Goal: Task Accomplishment & Management: Manage account settings

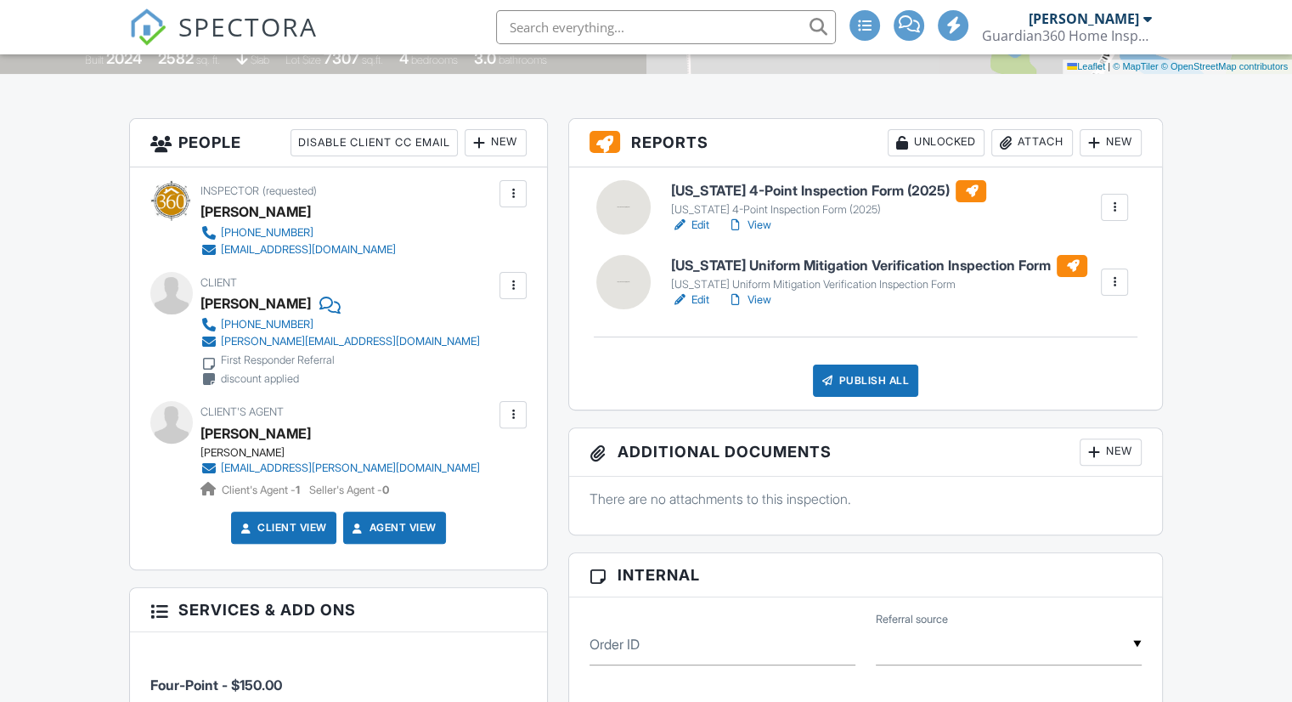
click at [748, 301] on link "View" at bounding box center [748, 299] width 44 height 17
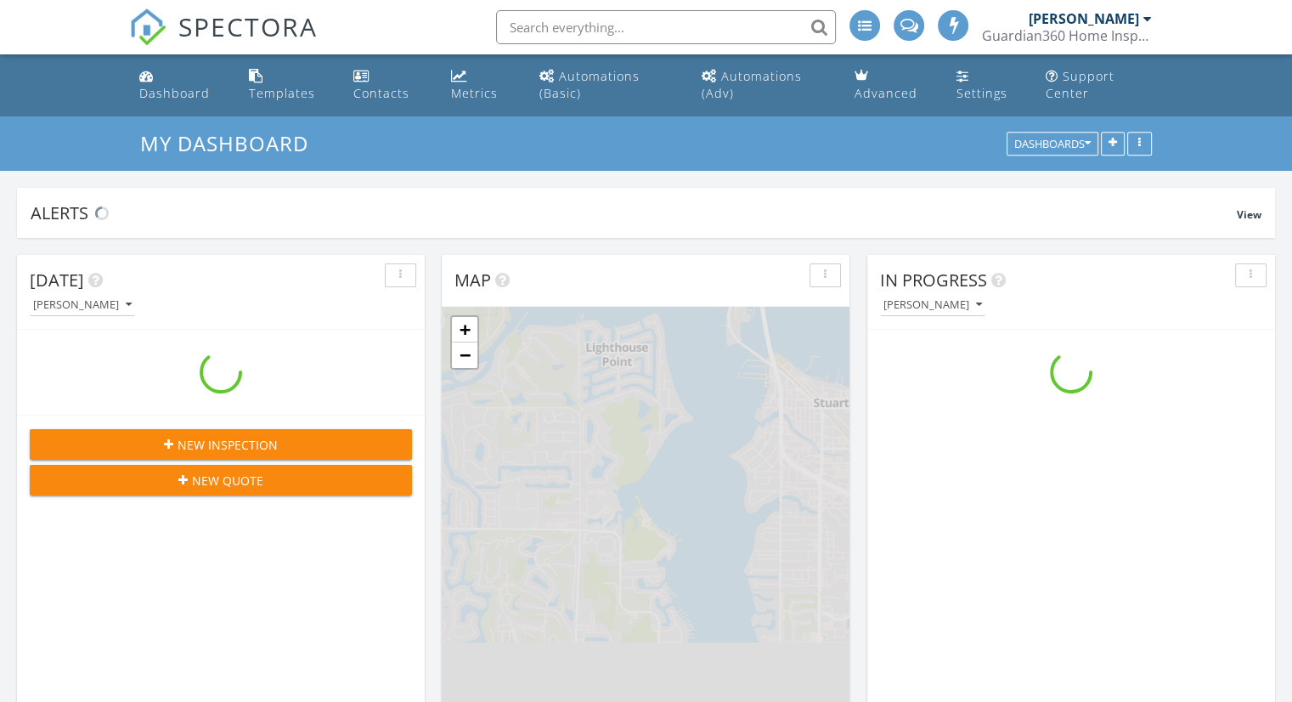
scroll to position [1785, 1319]
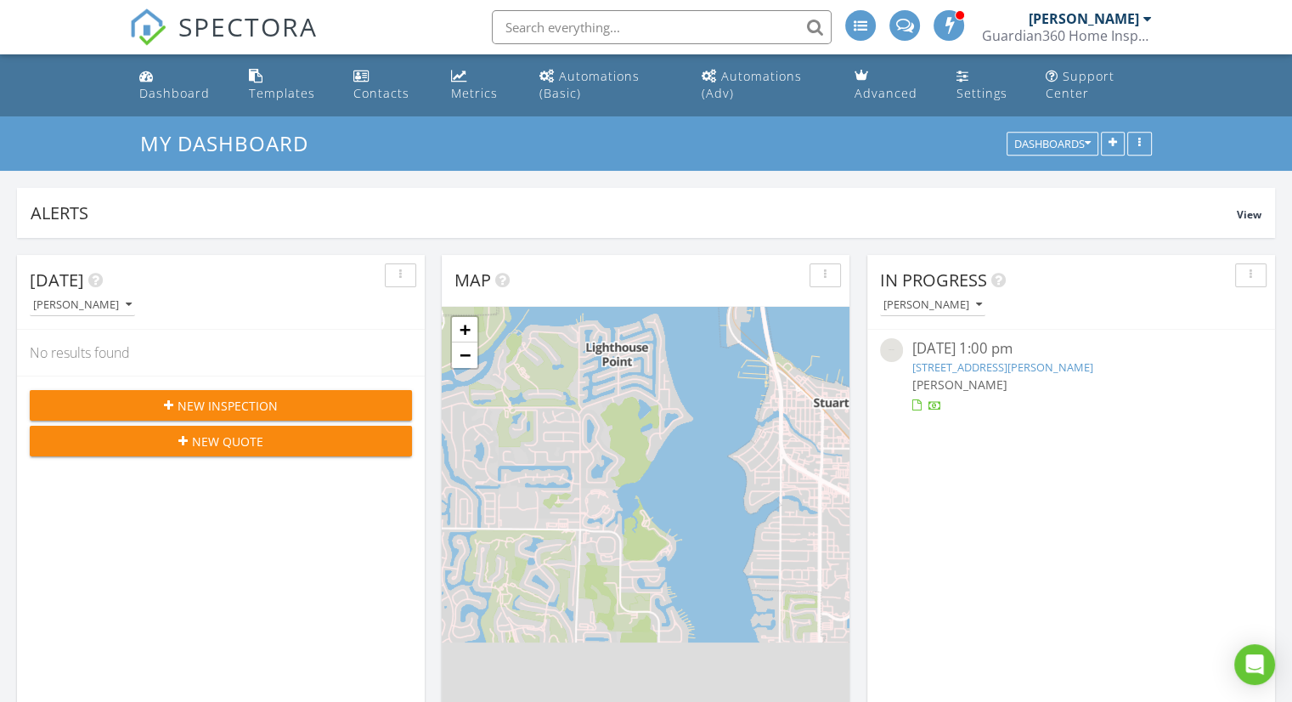
click at [1047, 360] on link "14479 SW Skye Dr, Port St. Lucie, FL 34987" at bounding box center [1002, 366] width 181 height 15
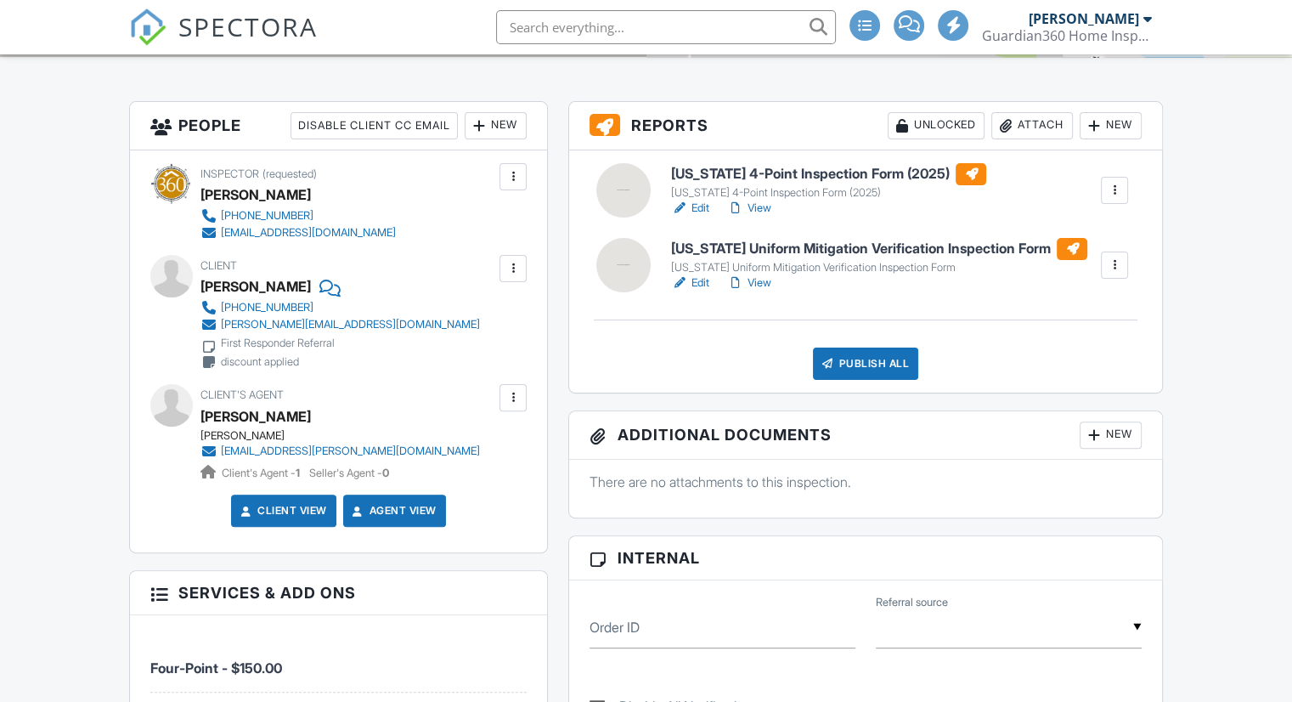
click at [766, 212] on link "View" at bounding box center [748, 208] width 44 height 17
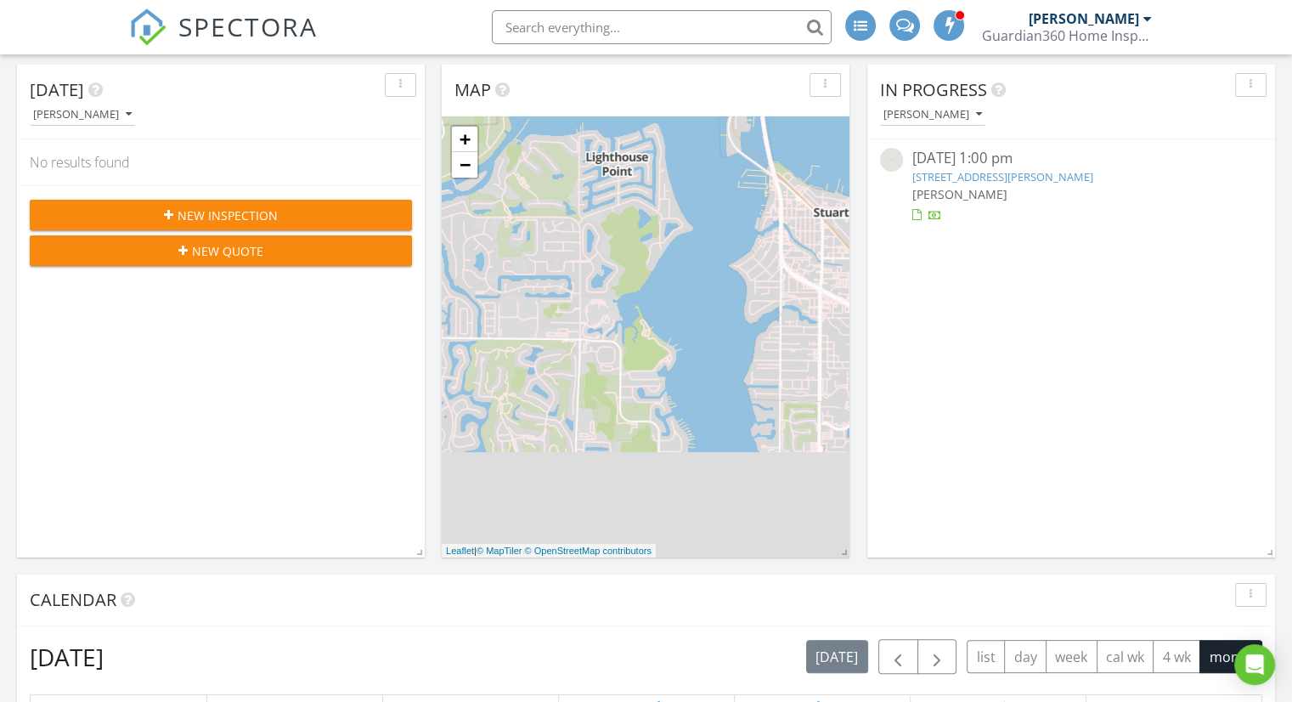
scroll to position [194, 0]
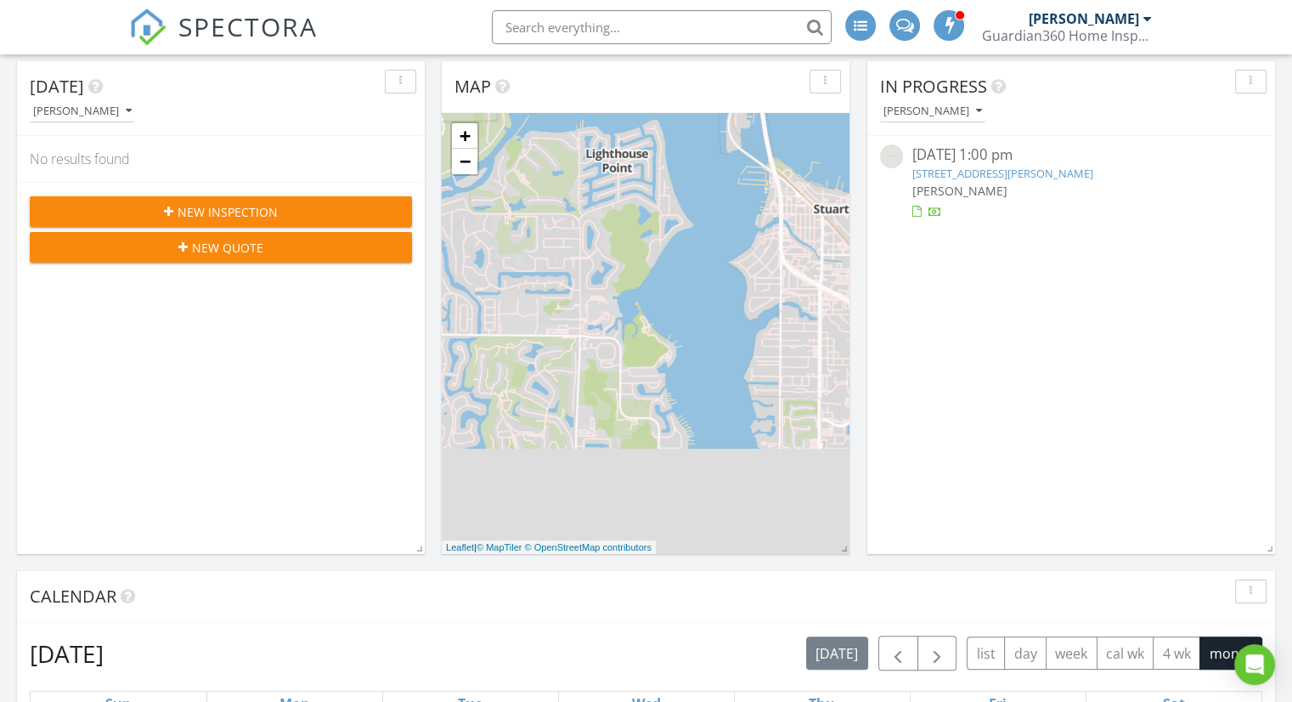
click at [998, 167] on link "14479 SW Skye Dr, Port St. Lucie, FL 34987" at bounding box center [1002, 173] width 181 height 15
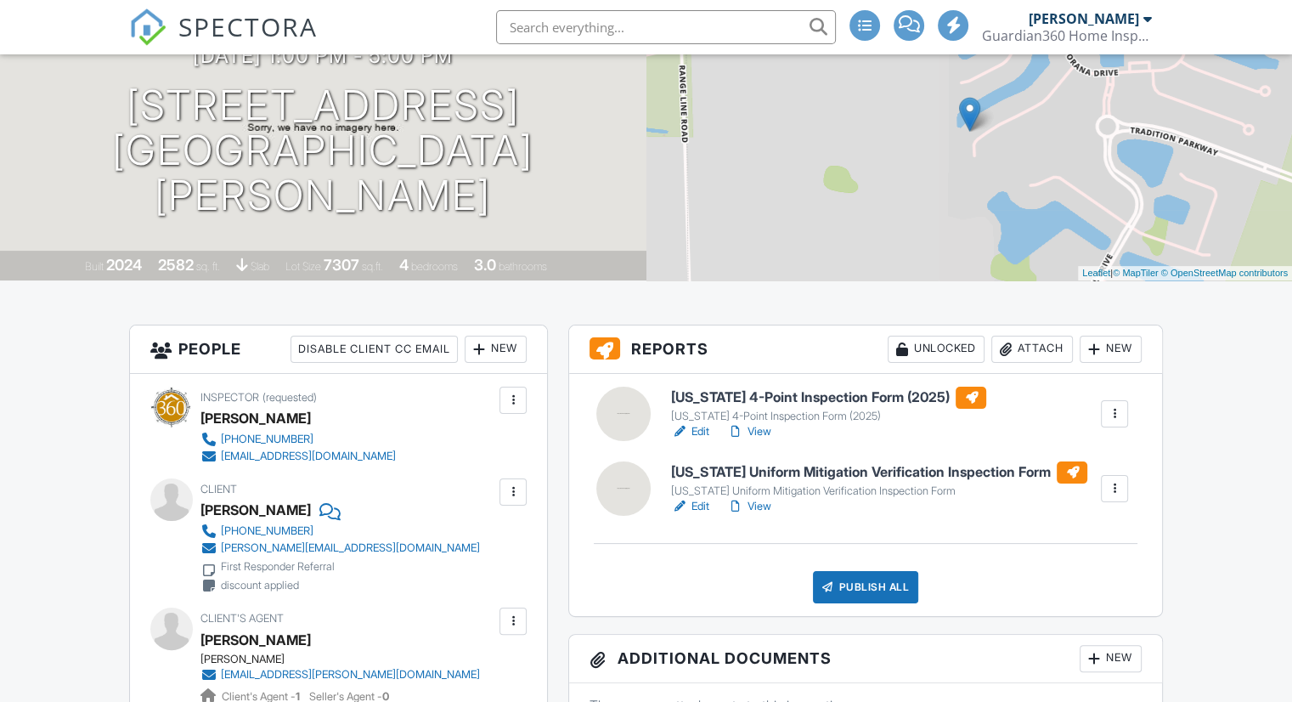
click at [700, 511] on link "Edit" at bounding box center [690, 506] width 38 height 17
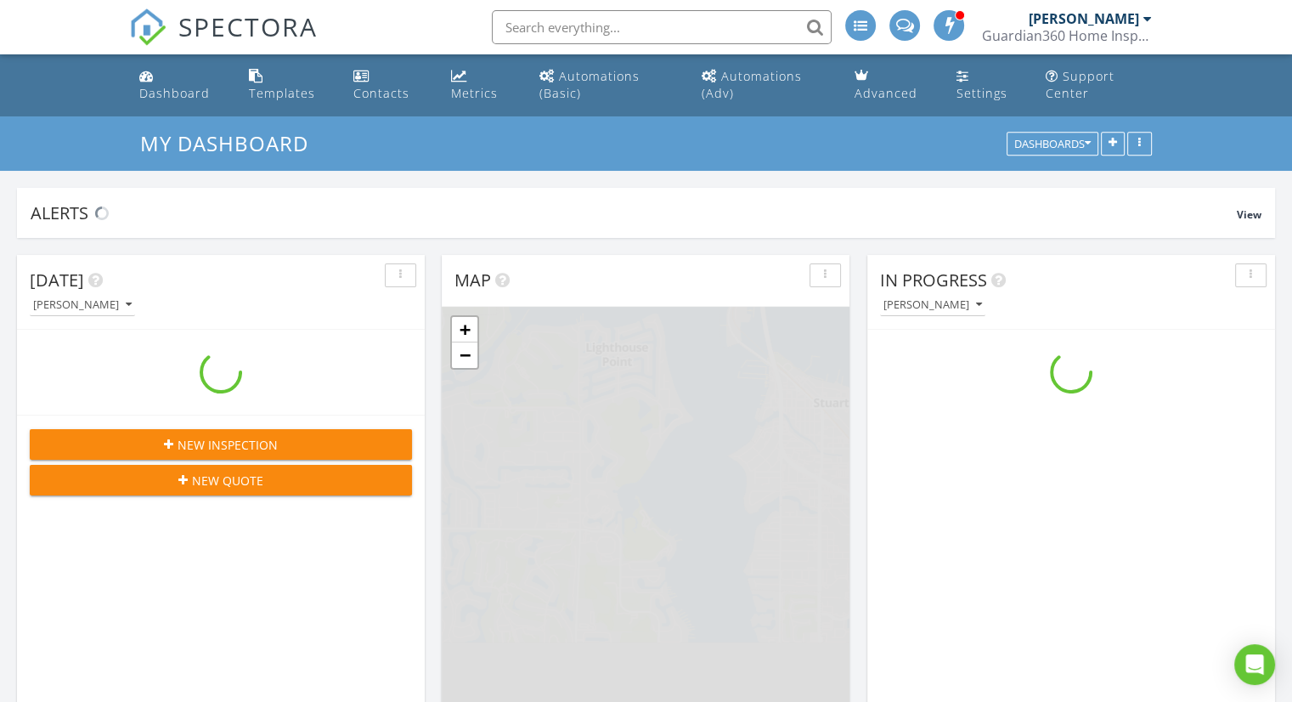
scroll to position [1785, 1319]
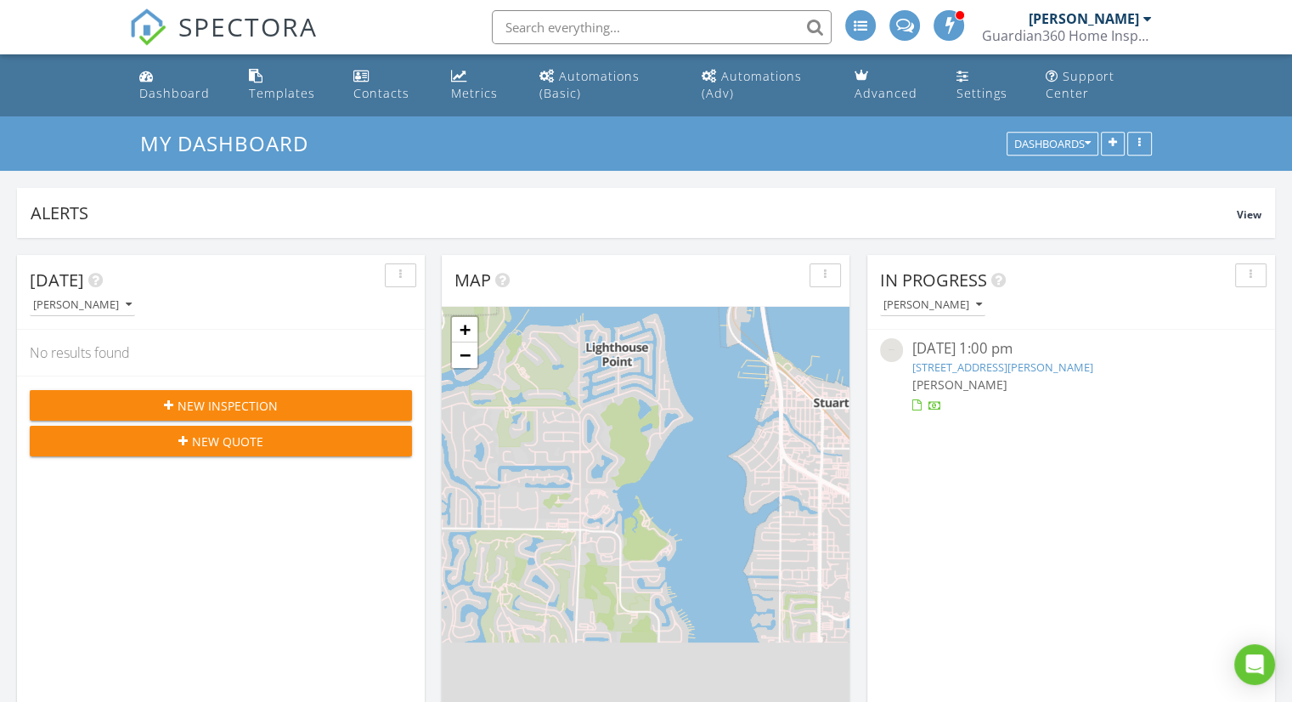
click at [948, 361] on link "14479 SW Skye Dr, Port St. Lucie, FL 34987" at bounding box center [1002, 366] width 181 height 15
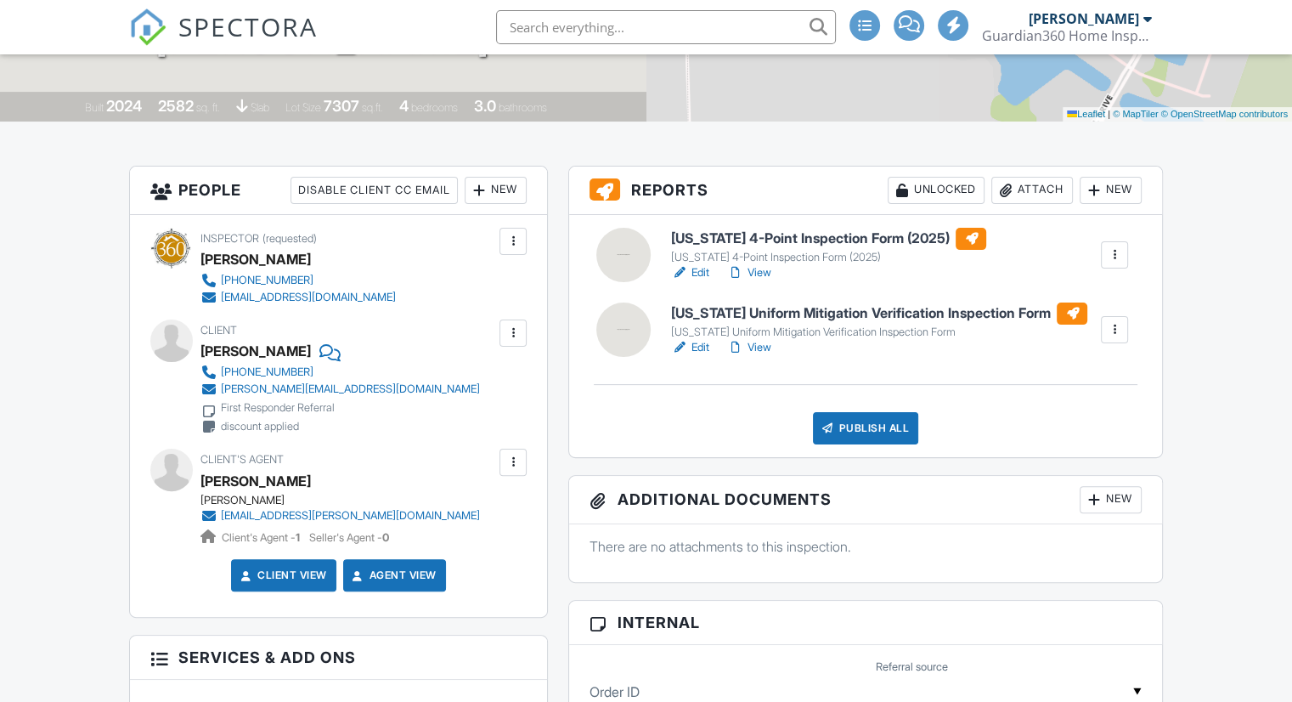
click at [697, 269] on link "Edit" at bounding box center [690, 272] width 38 height 17
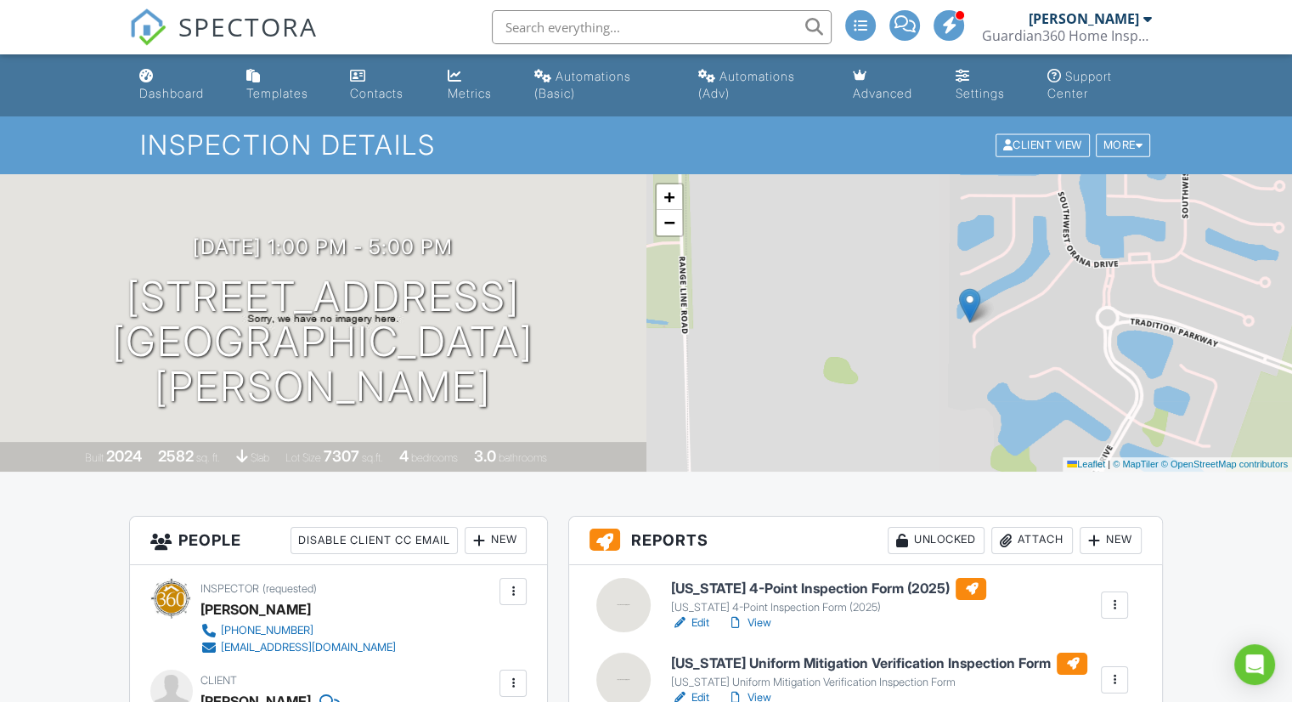
click at [757, 626] on link "View" at bounding box center [748, 622] width 44 height 17
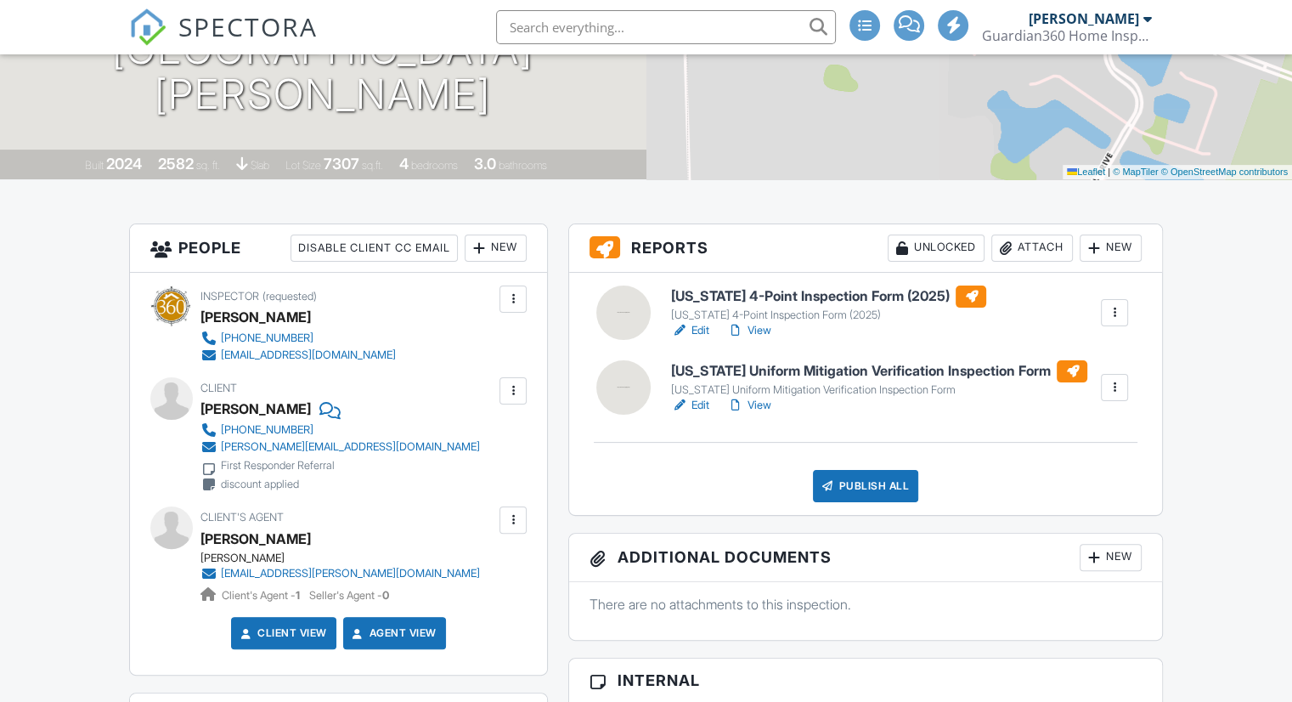
drag, startPoint x: 0, startPoint y: 0, endPoint x: 697, endPoint y: 410, distance: 808.5
click at [697, 410] on link "Edit" at bounding box center [690, 405] width 38 height 17
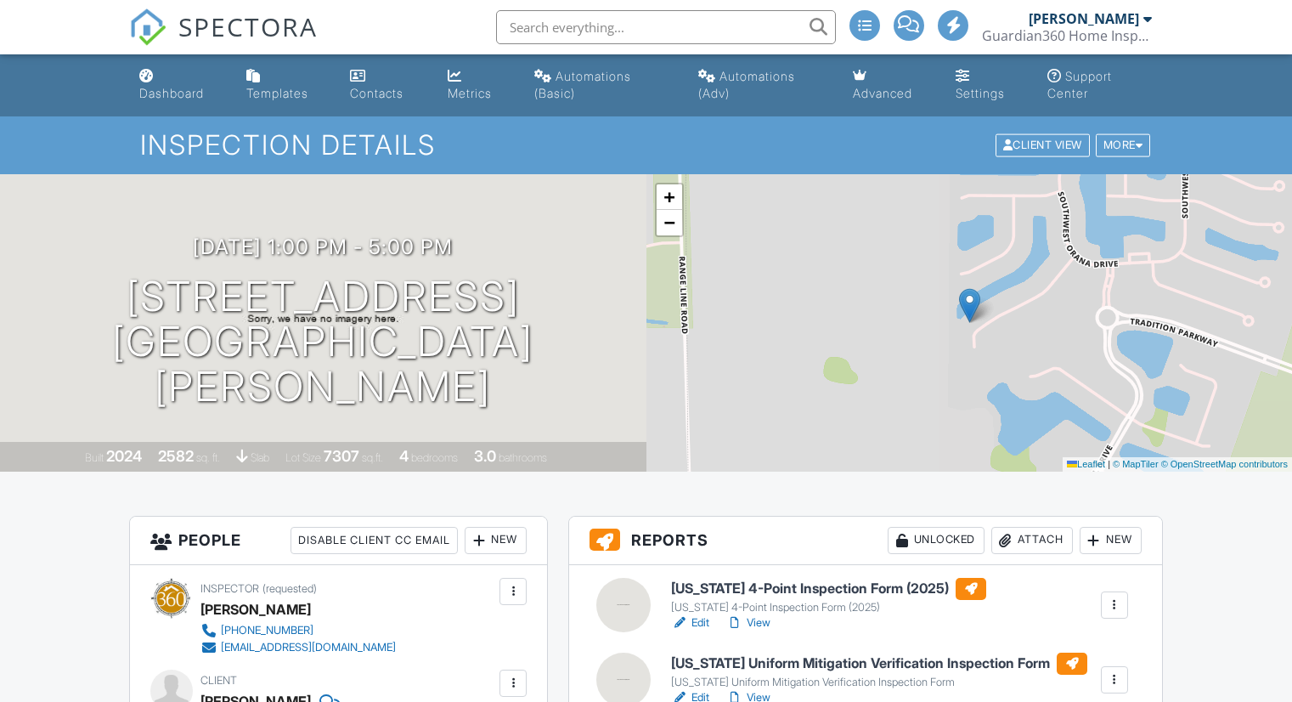
drag, startPoint x: 0, startPoint y: 0, endPoint x: 700, endPoint y: 398, distance: 805.5
click at [700, 689] on link "Edit" at bounding box center [690, 697] width 38 height 17
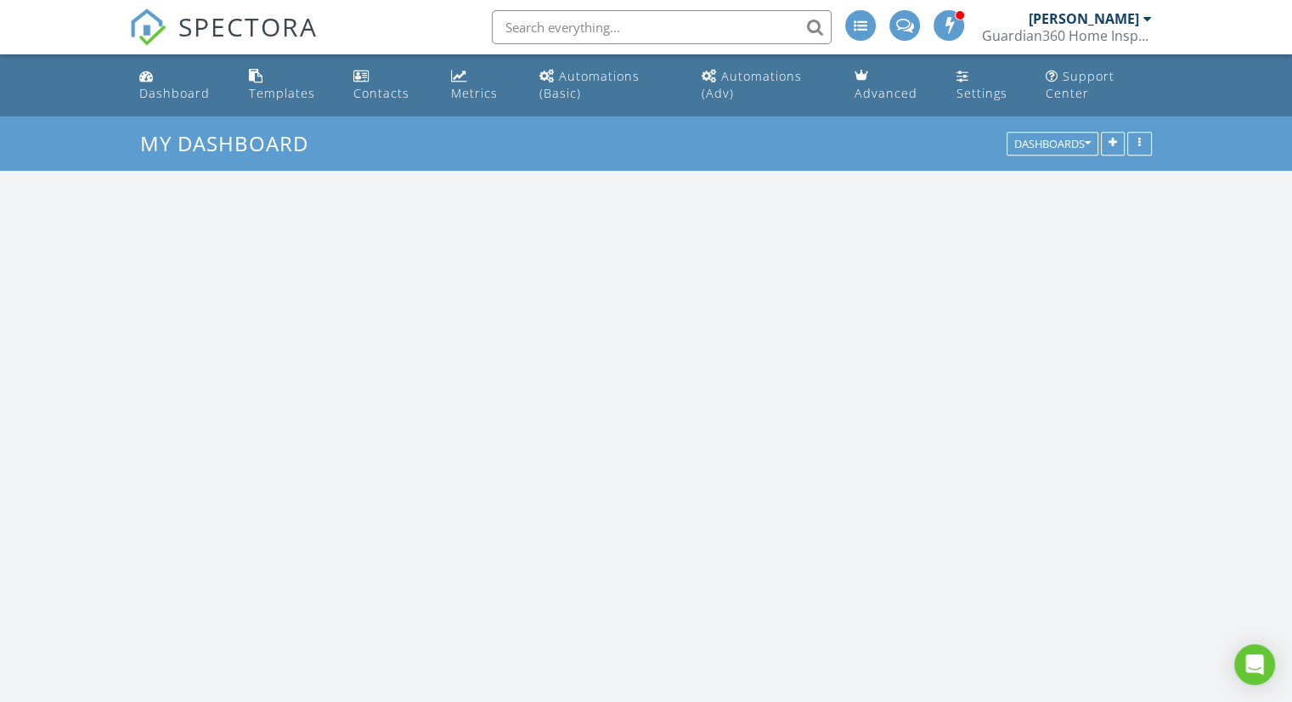
scroll to position [1785, 1319]
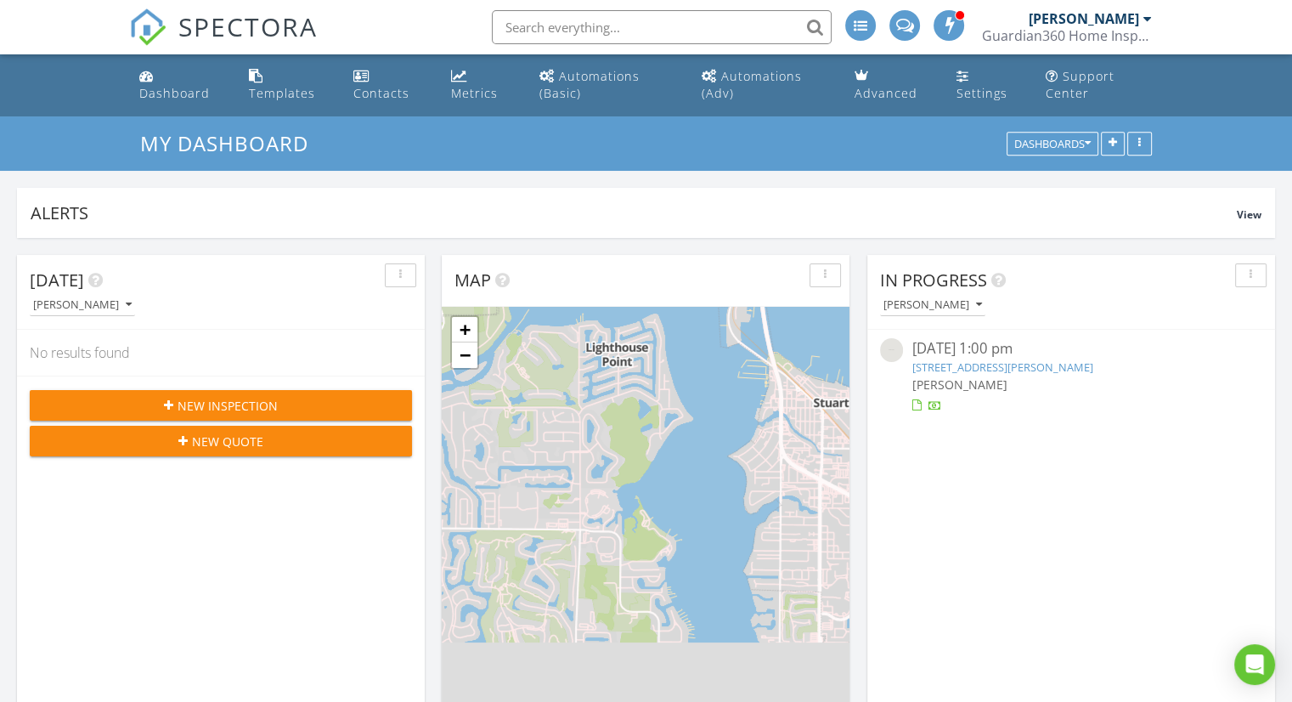
click at [971, 365] on link "14479 SW Skye Dr, Port St. Lucie, FL 34987" at bounding box center [1002, 366] width 181 height 15
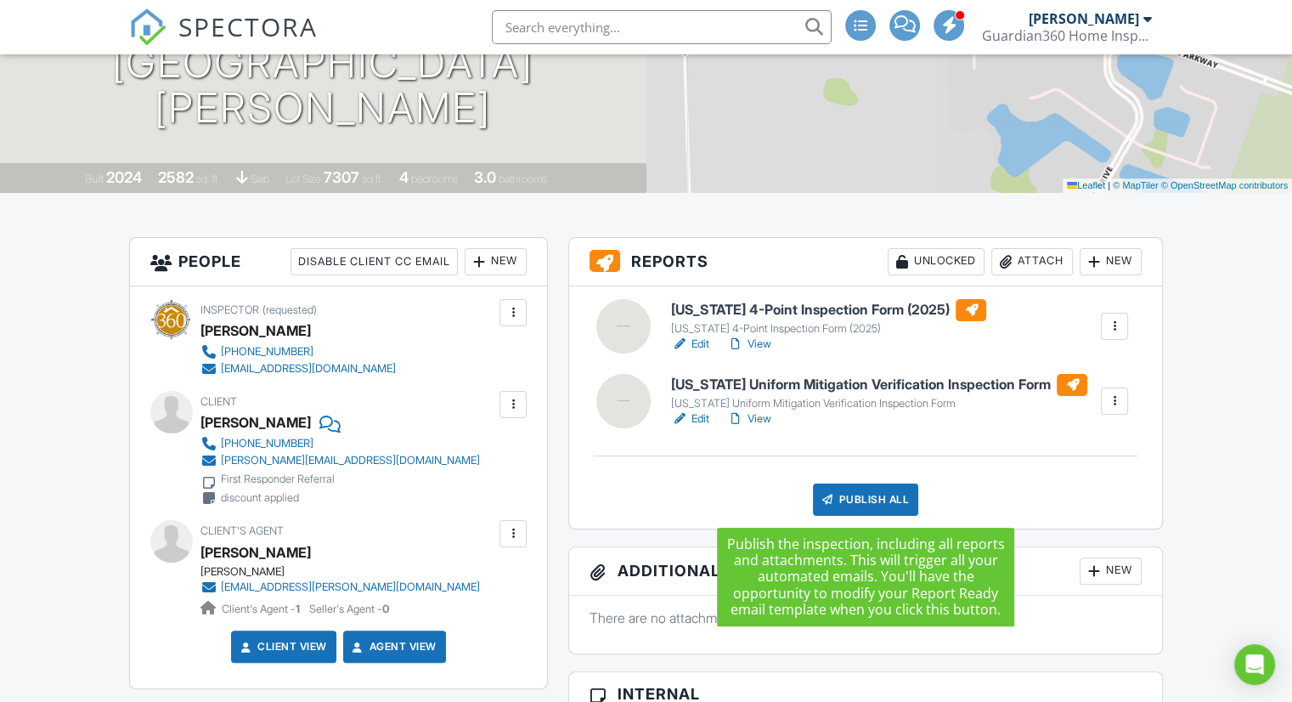
click at [890, 497] on div "Publish All" at bounding box center [866, 499] width 106 height 32
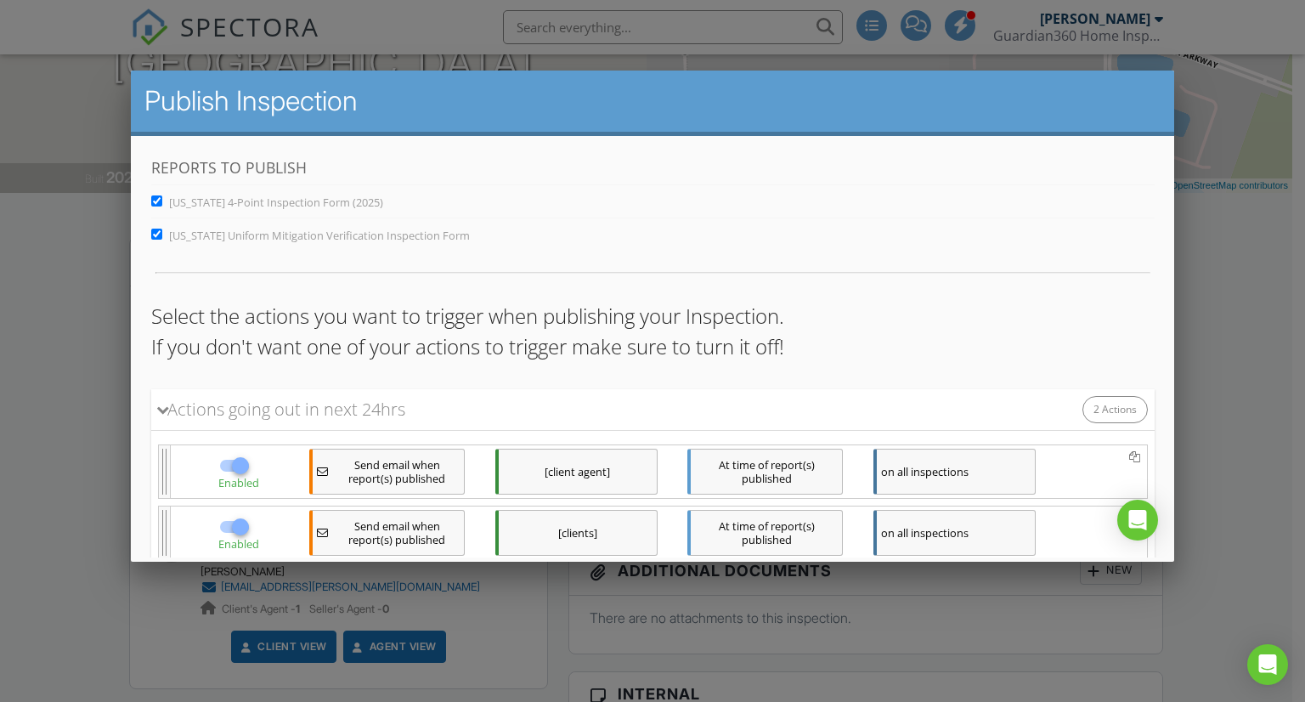
scroll to position [114, 0]
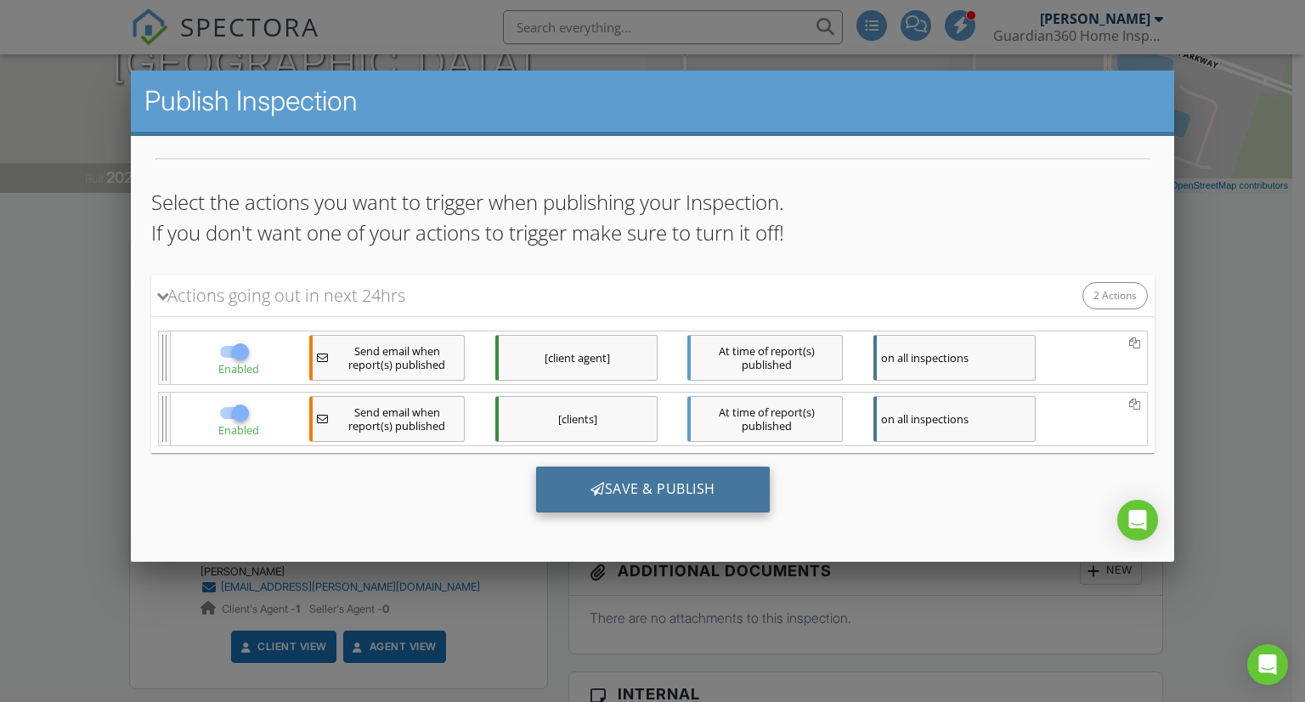
click at [659, 482] on div "Save & Publish" at bounding box center [652, 489] width 234 height 46
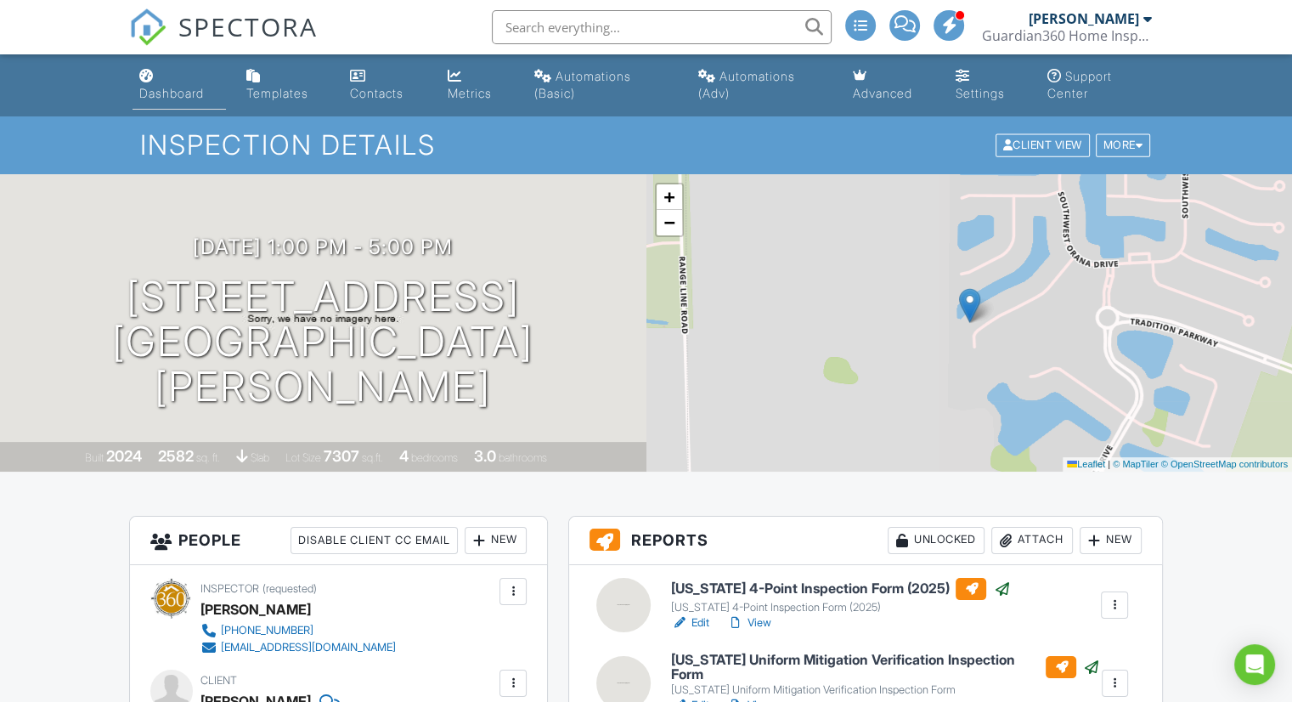
click at [156, 80] on link "Dashboard" at bounding box center [179, 85] width 93 height 48
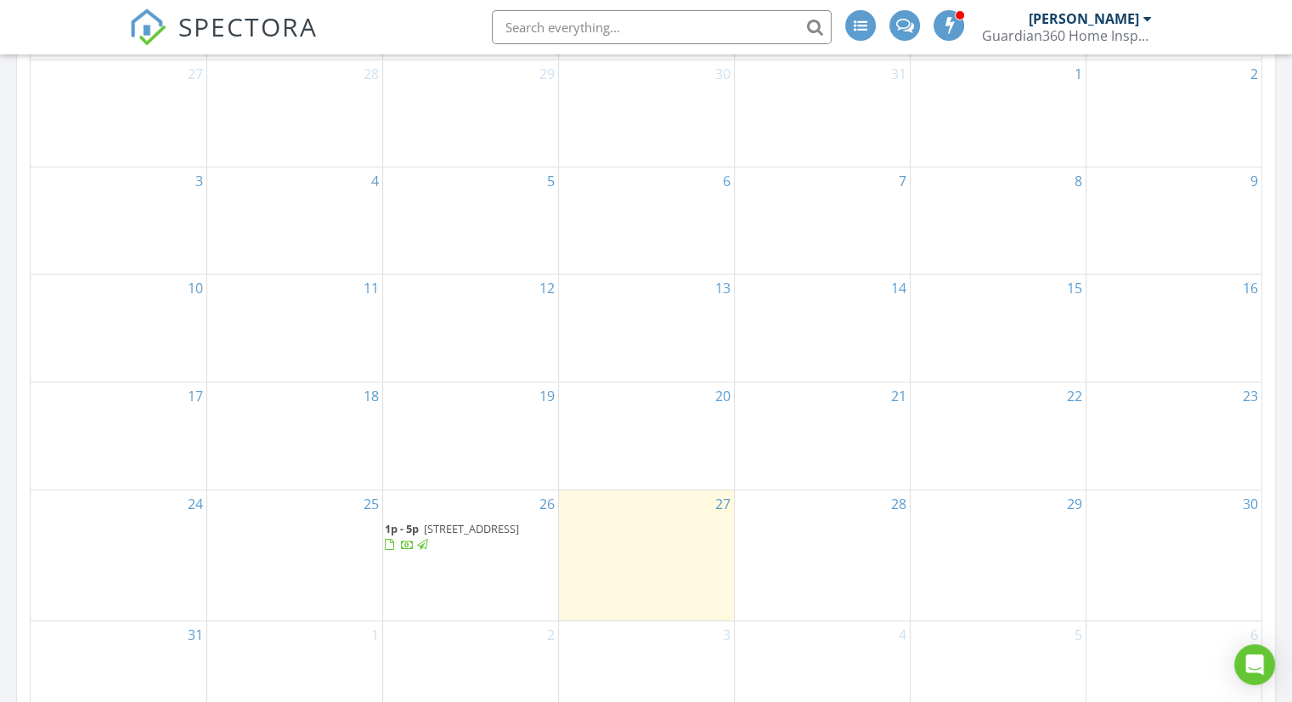
scroll to position [850, 0]
click at [415, 531] on span "1p - 5p" at bounding box center [402, 528] width 34 height 15
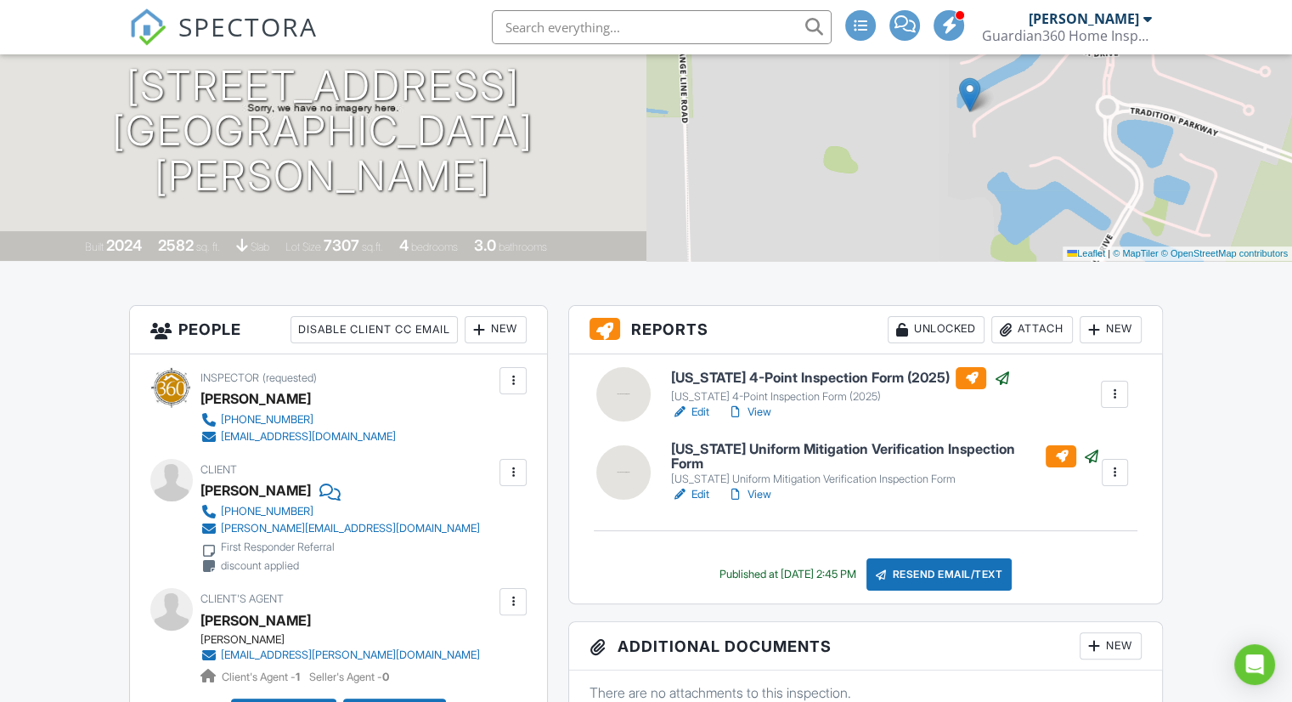
scroll to position [211, 0]
click at [768, 415] on link "View" at bounding box center [748, 412] width 44 height 17
